Goal: Information Seeking & Learning: Learn about a topic

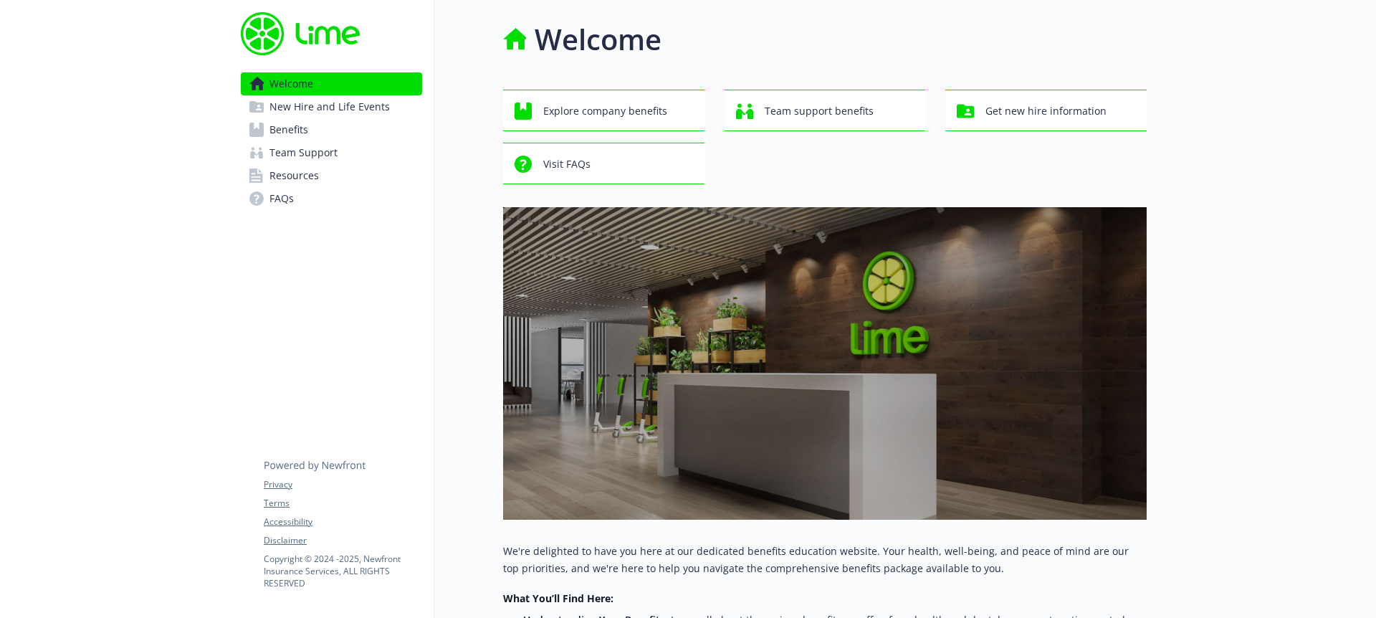
click at [341, 118] on span "New Hire and Life Events" at bounding box center [330, 106] width 120 height 23
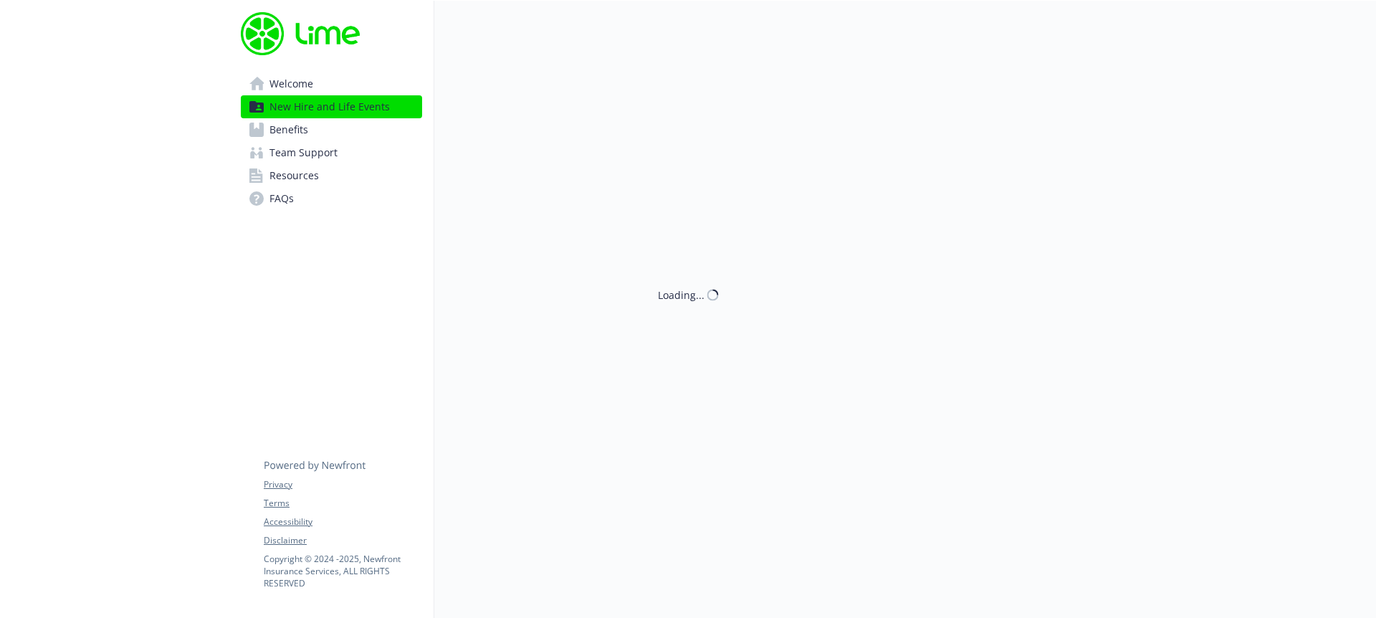
click at [345, 129] on link "Benefits" at bounding box center [331, 129] width 181 height 23
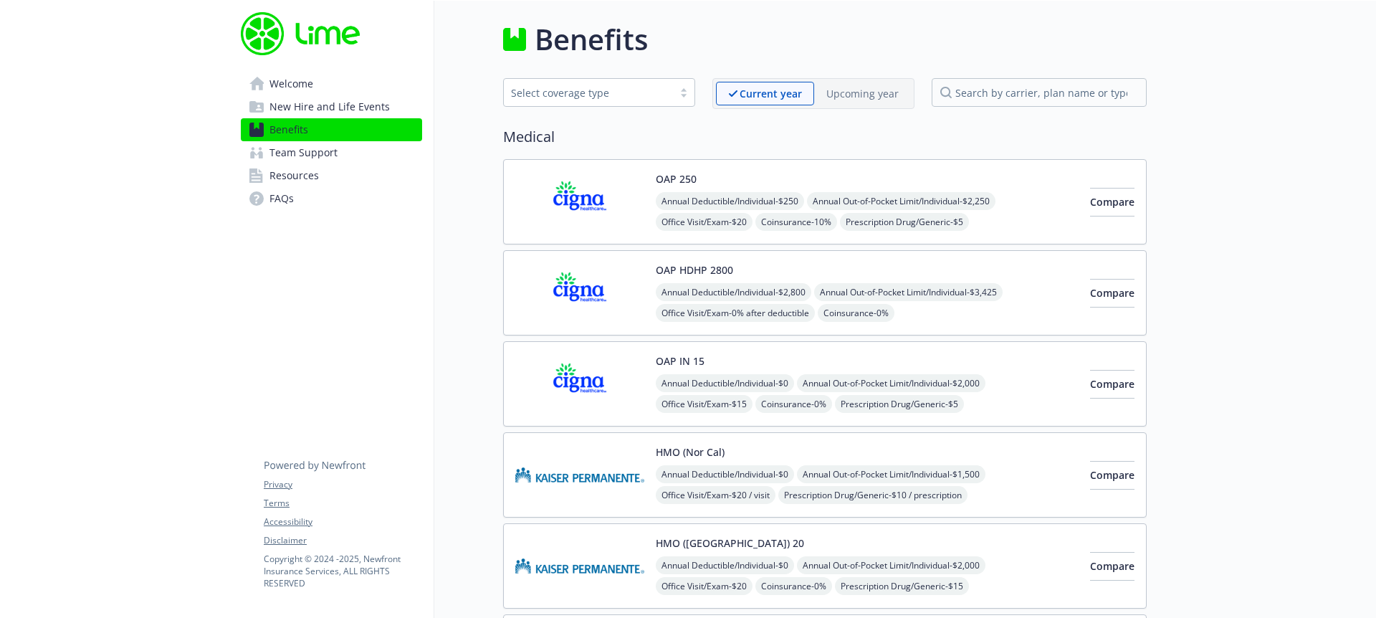
click at [804, 351] on div "OAP IN 15 Annual Deductible/Individual - $0 Annual Out-of-Pocket Limit/Individu…" at bounding box center [825, 383] width 644 height 85
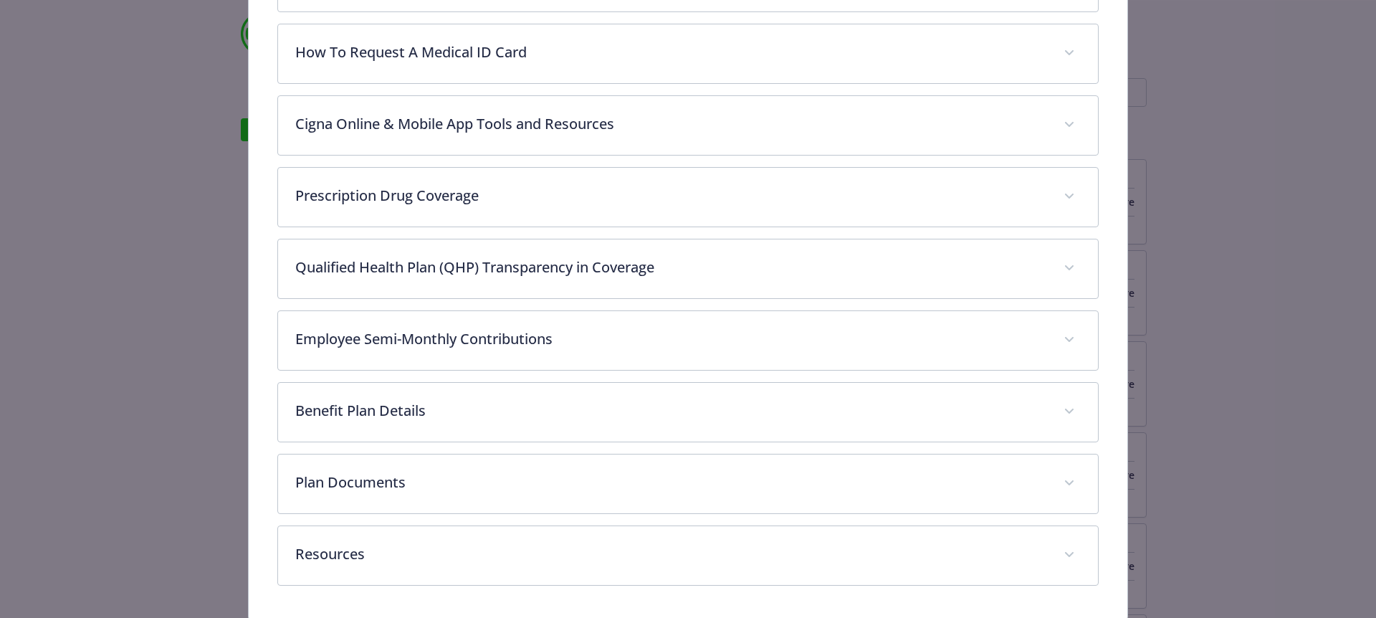
scroll to position [706, 0]
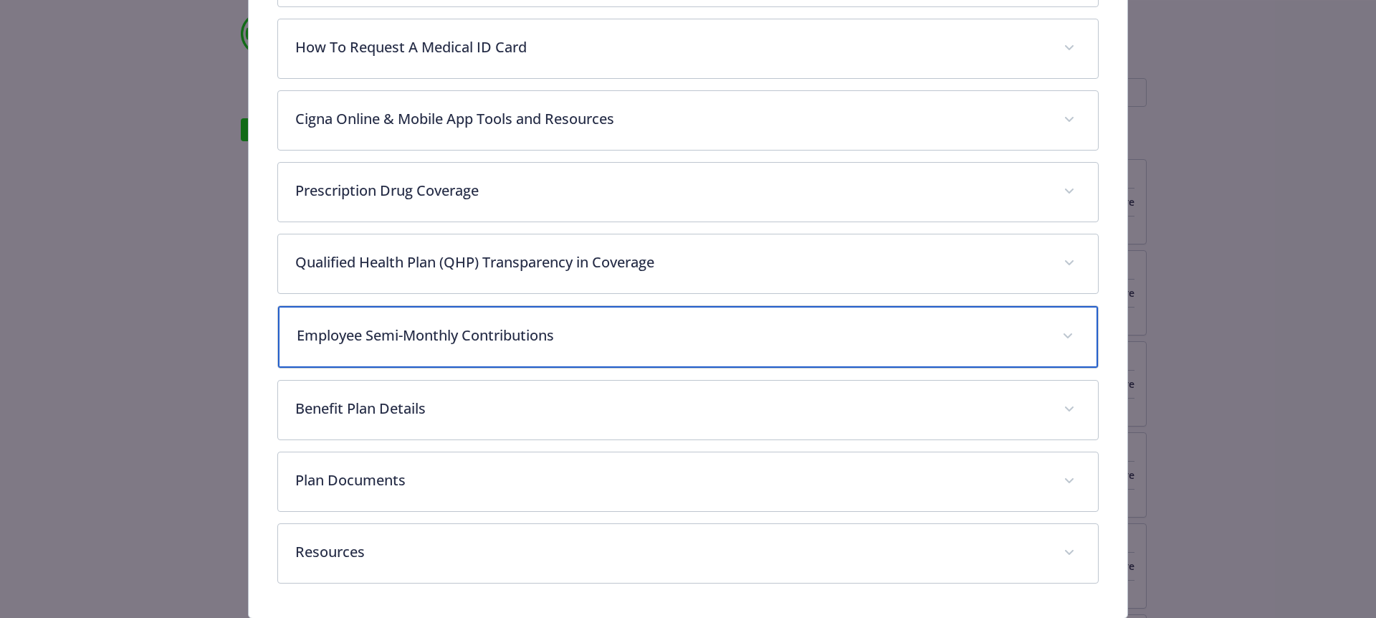
click at [490, 340] on p "Employee Semi-Monthly Contributions" at bounding box center [671, 336] width 749 height 22
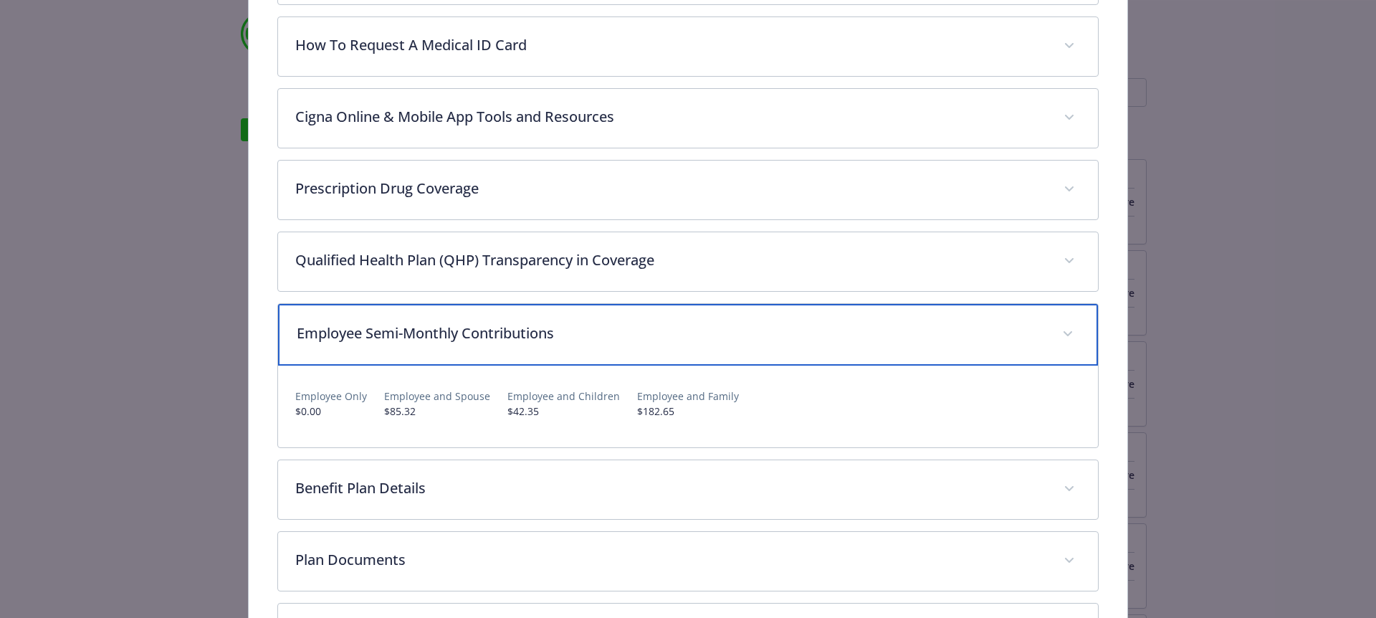
scroll to position [709, 0]
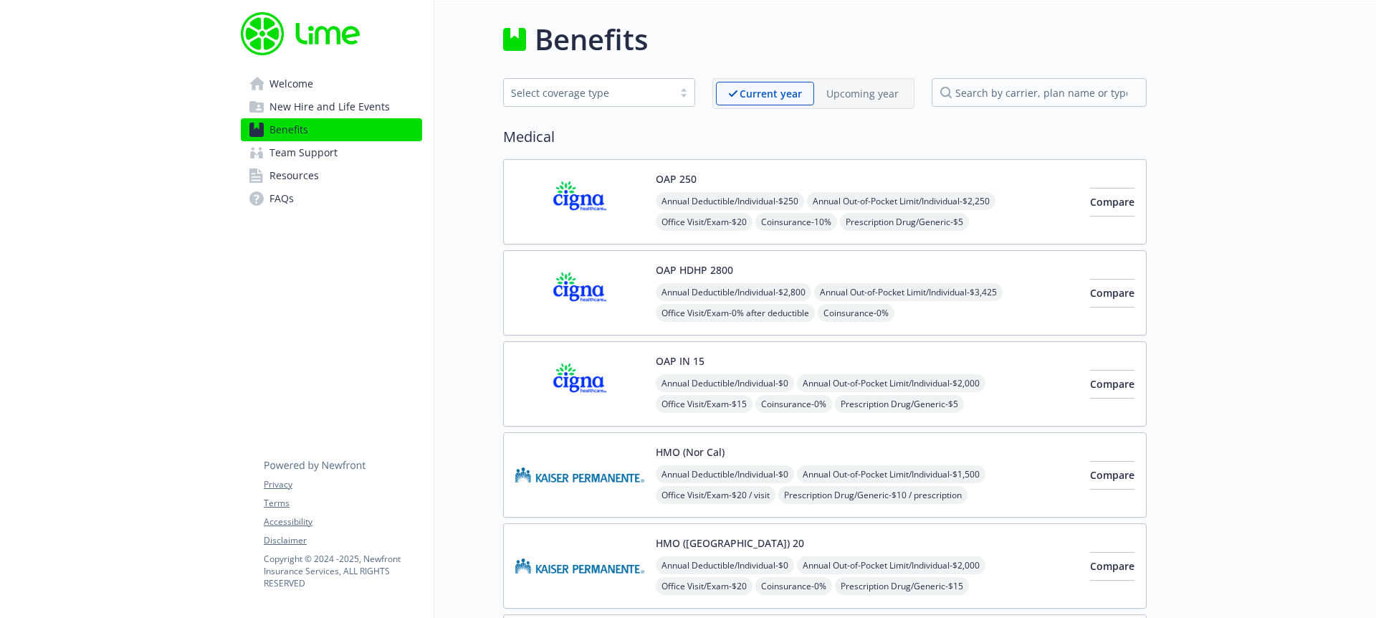
click at [637, 99] on div "Select coverage type" at bounding box center [588, 92] width 155 height 15
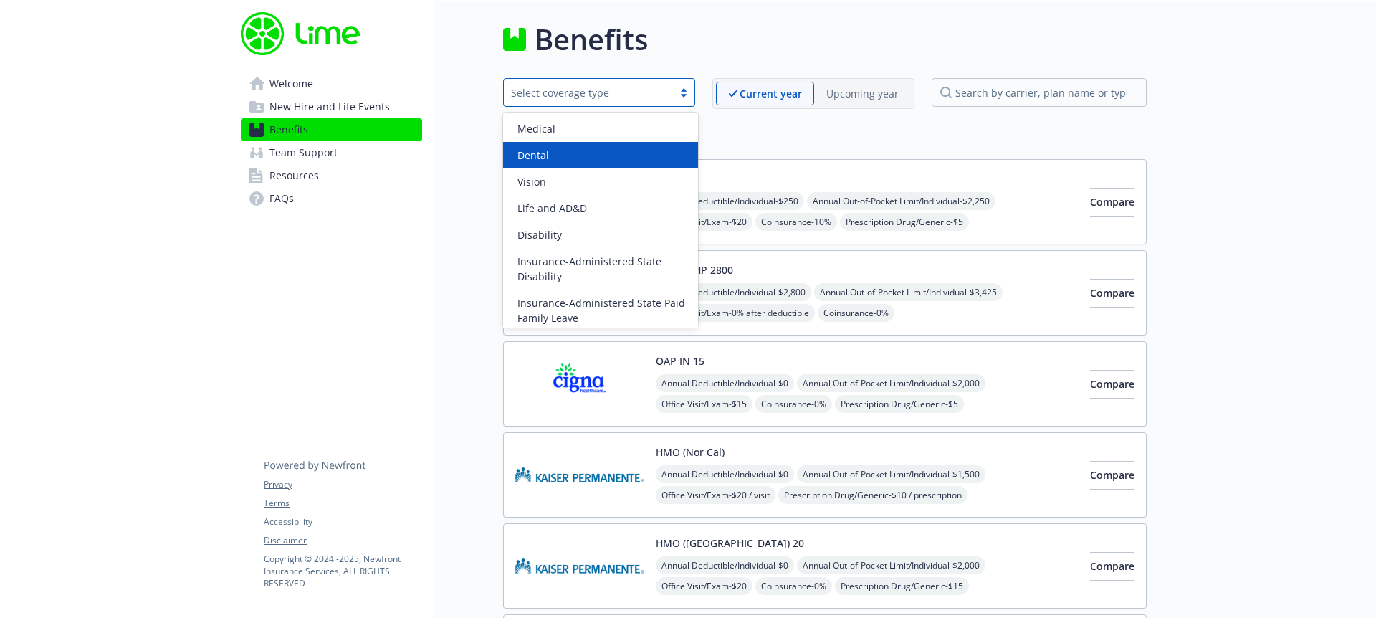
click at [629, 148] on div "Dental" at bounding box center [601, 155] width 178 height 15
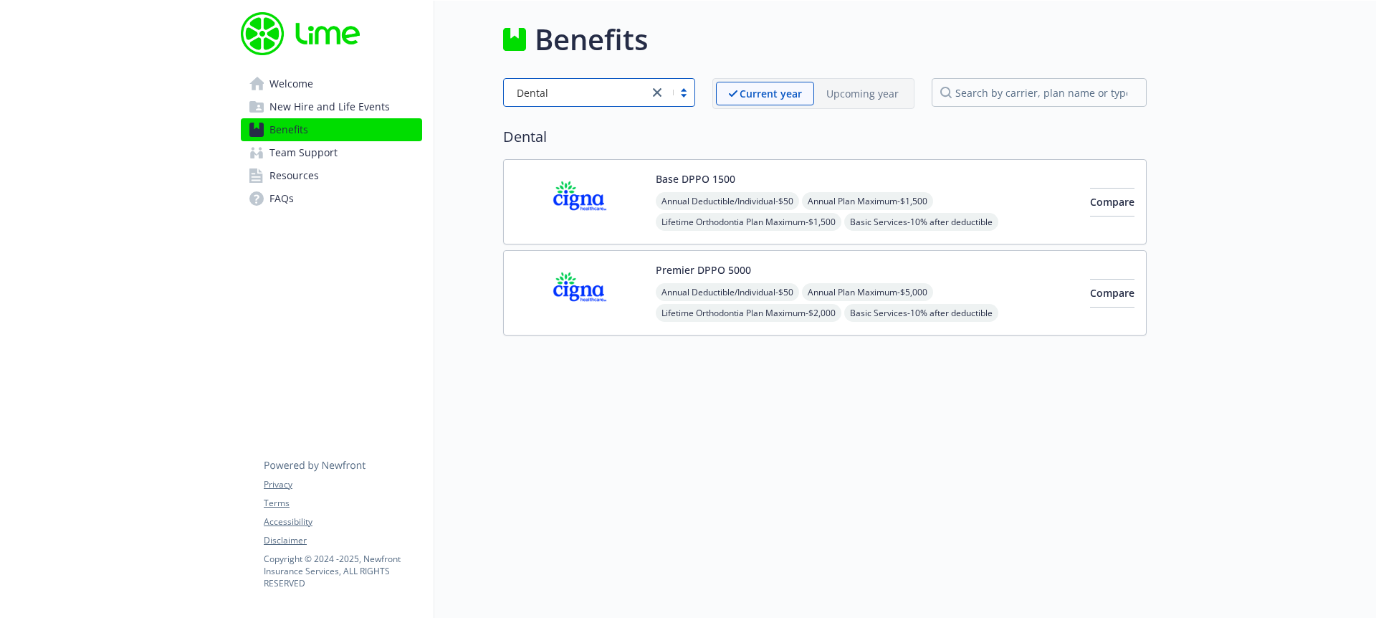
click at [758, 261] on div "Premier DPPO 5000 Annual Deductible/Individual - $50 Annual Plan Maximum - $5,0…" at bounding box center [825, 292] width 644 height 85
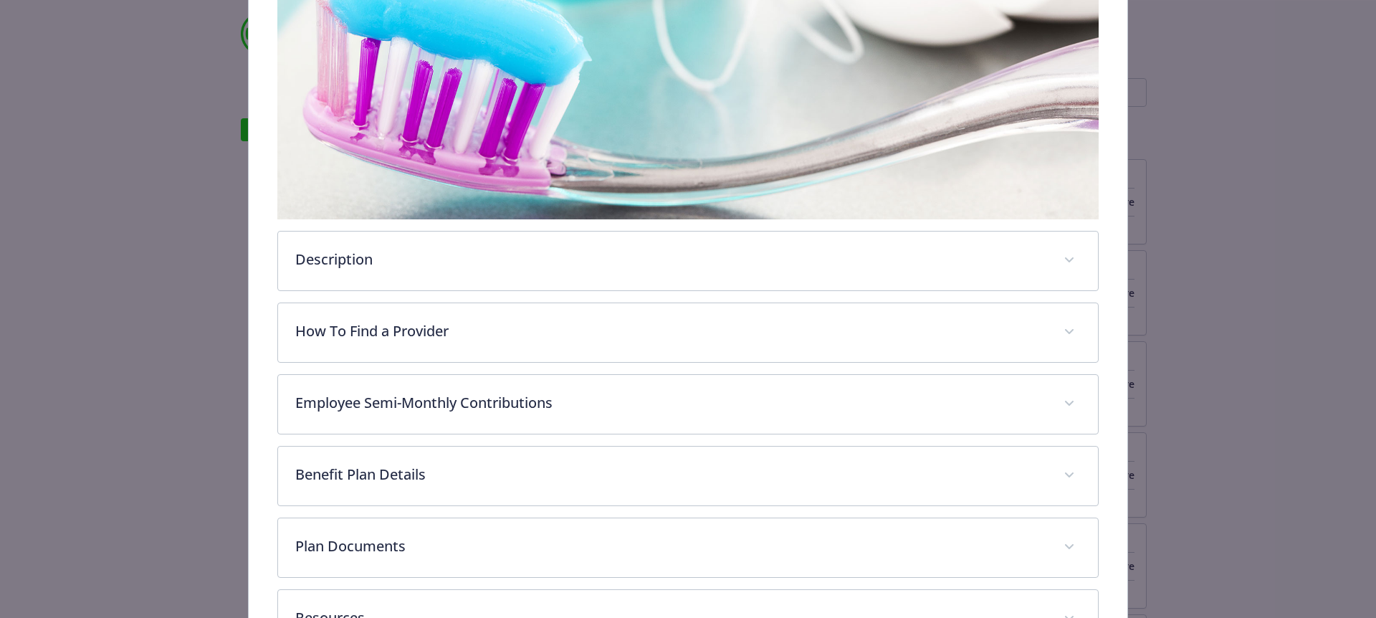
scroll to position [280, 0]
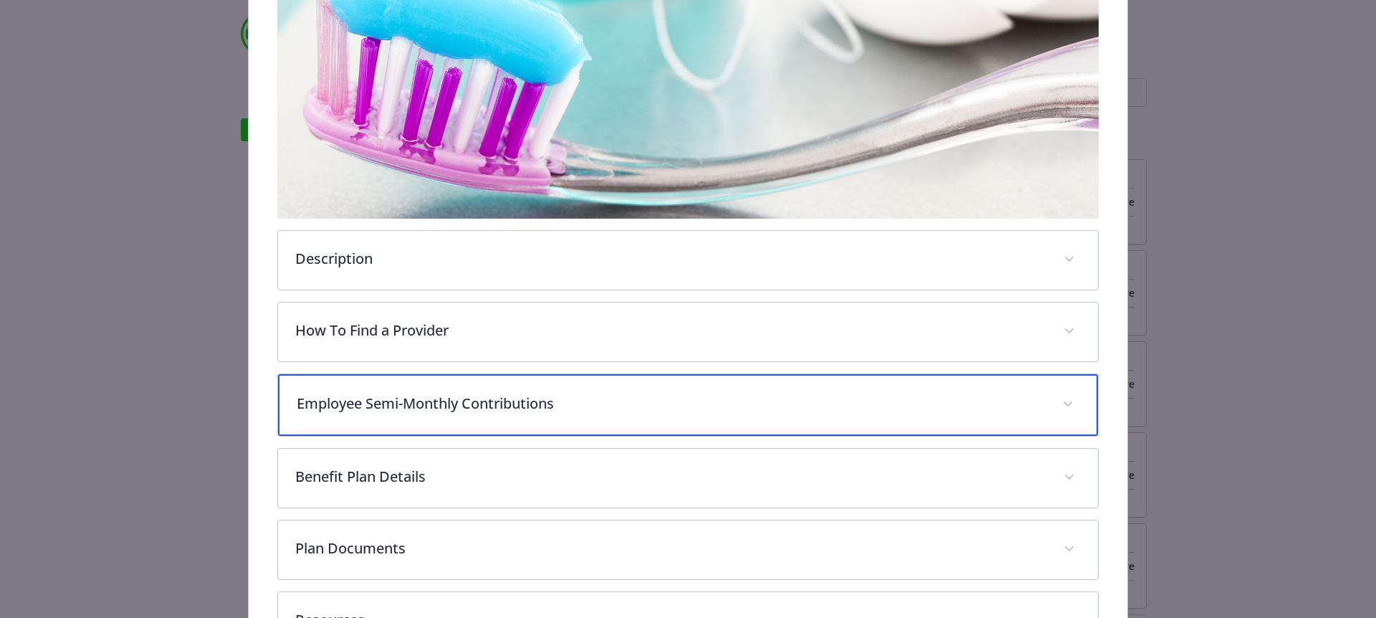
click at [516, 417] on div "Employee Semi-Monthly Contributions" at bounding box center [688, 405] width 821 height 62
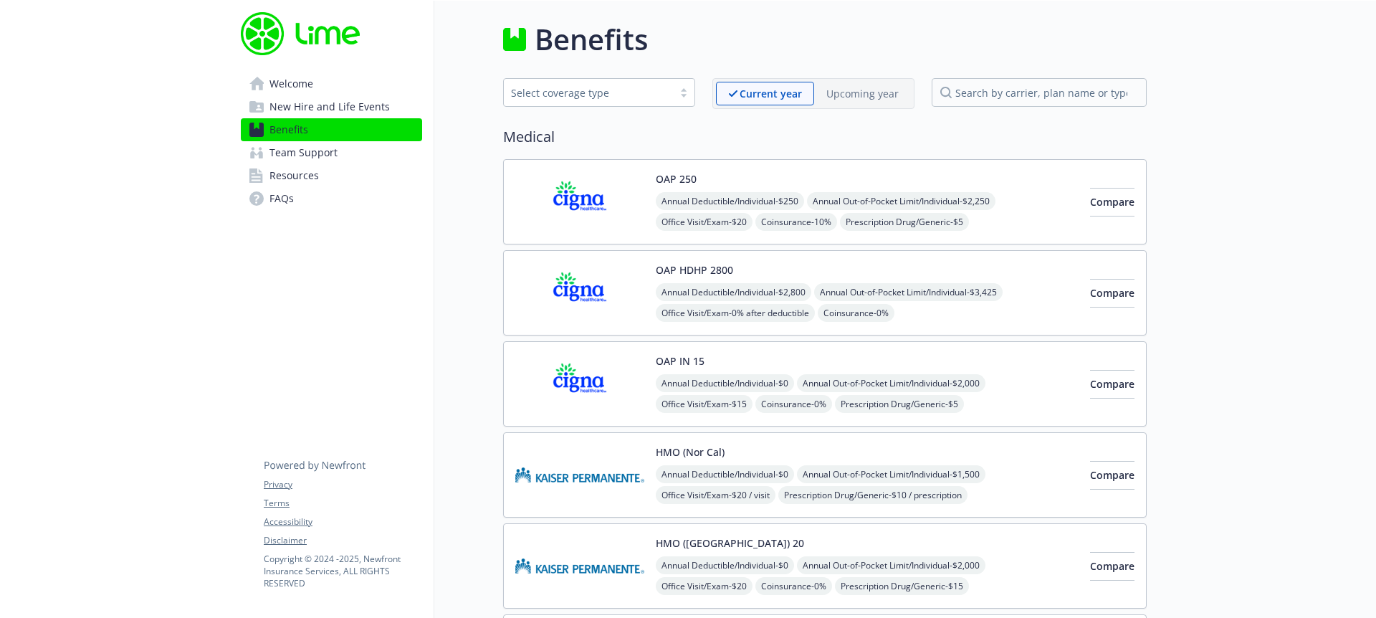
click at [567, 94] on div "Select coverage type" at bounding box center [588, 92] width 155 height 15
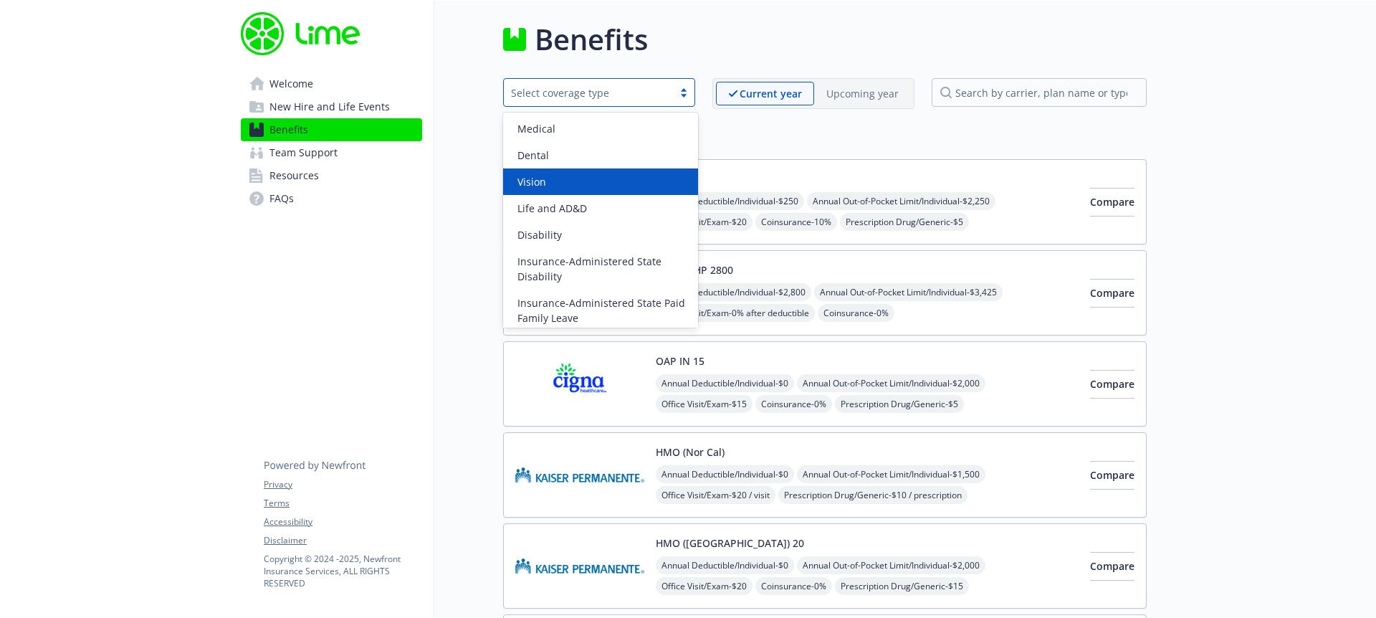
click at [572, 183] on div "Vision" at bounding box center [601, 181] width 178 height 15
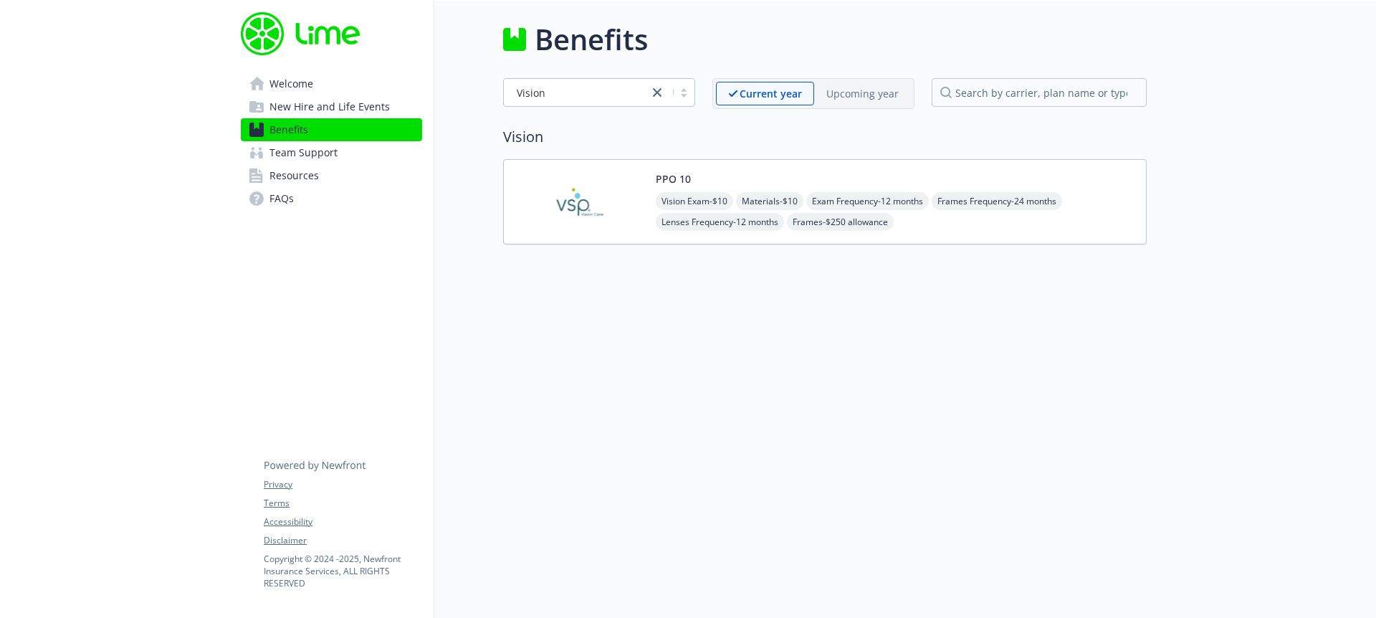
click at [639, 192] on img at bounding box center [579, 201] width 129 height 61
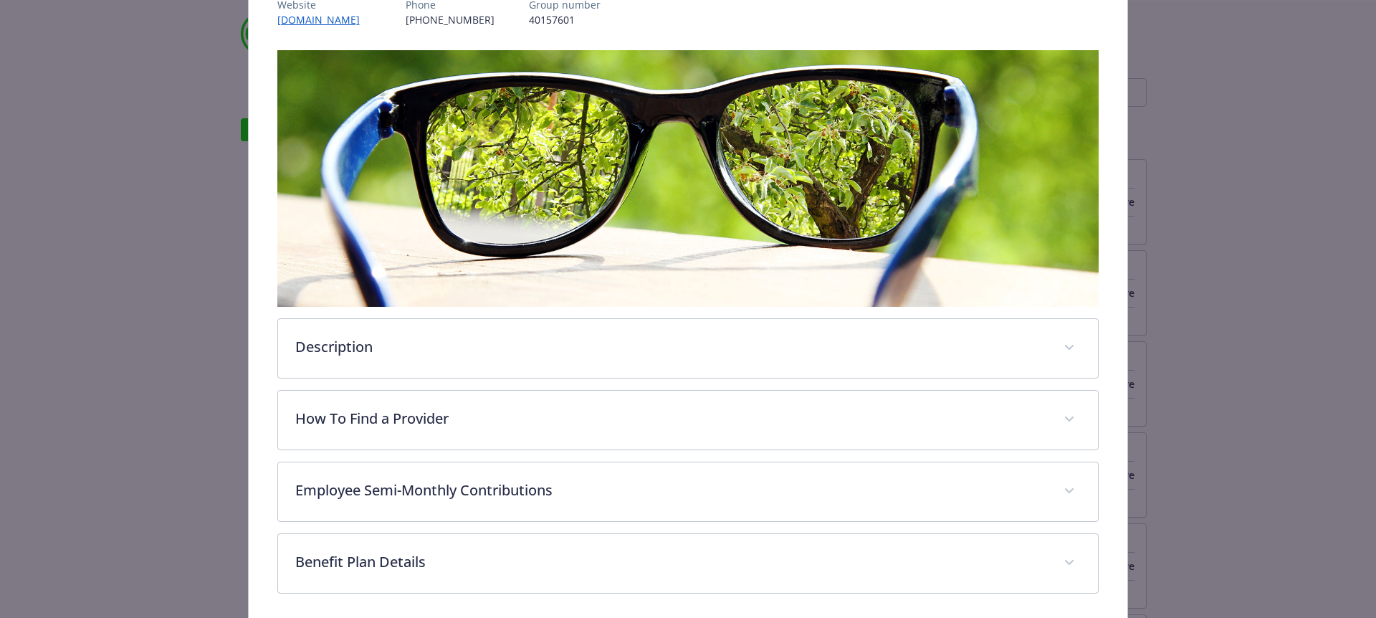
scroll to position [246, 0]
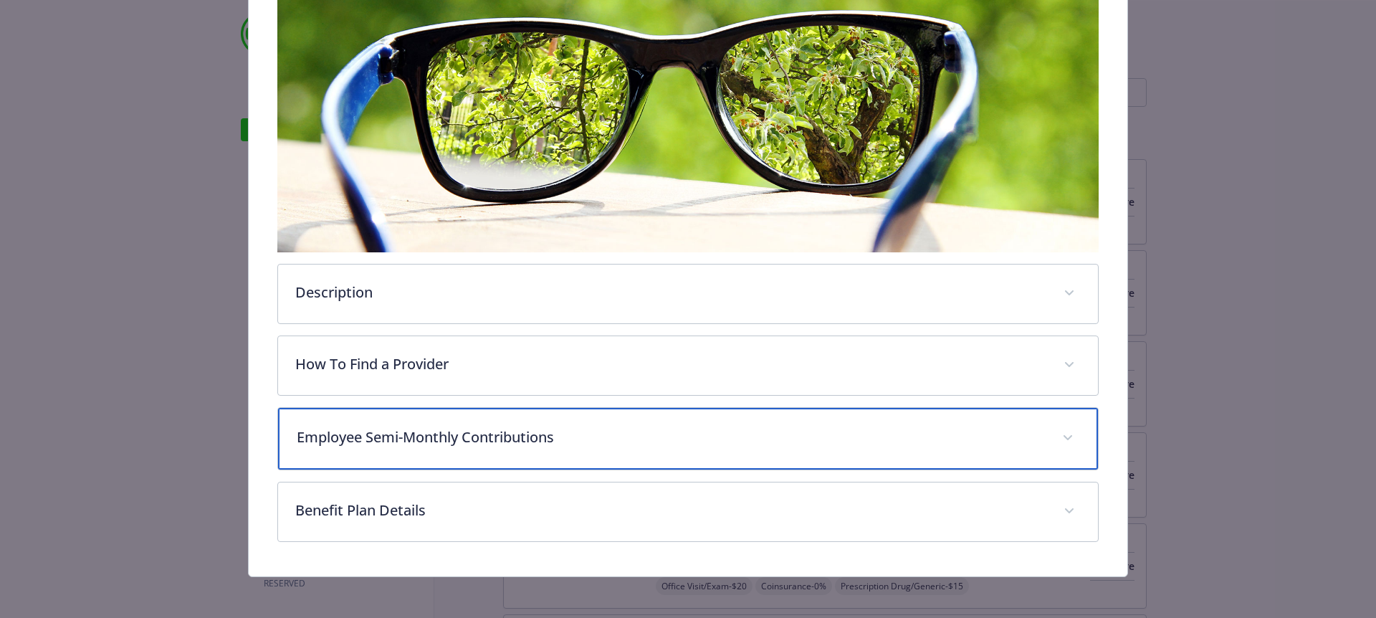
click at [505, 430] on p "Employee Semi-Monthly Contributions" at bounding box center [671, 438] width 749 height 22
